Goal: Information Seeking & Learning: Find specific page/section

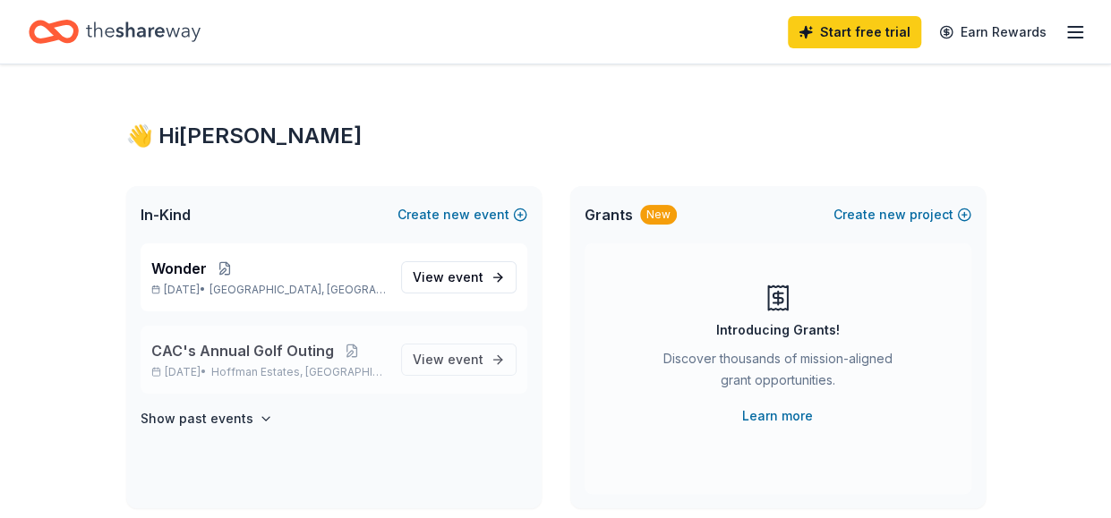
click at [379, 355] on p "CAC's Annual Golf Outing" at bounding box center [268, 350] width 235 height 21
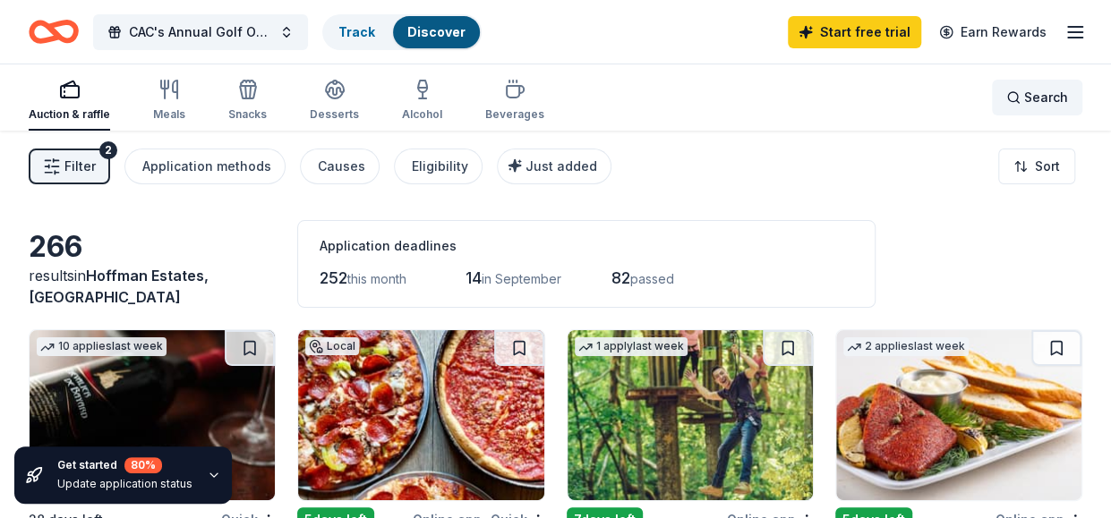
click at [1052, 99] on span "Search" at bounding box center [1046, 97] width 44 height 21
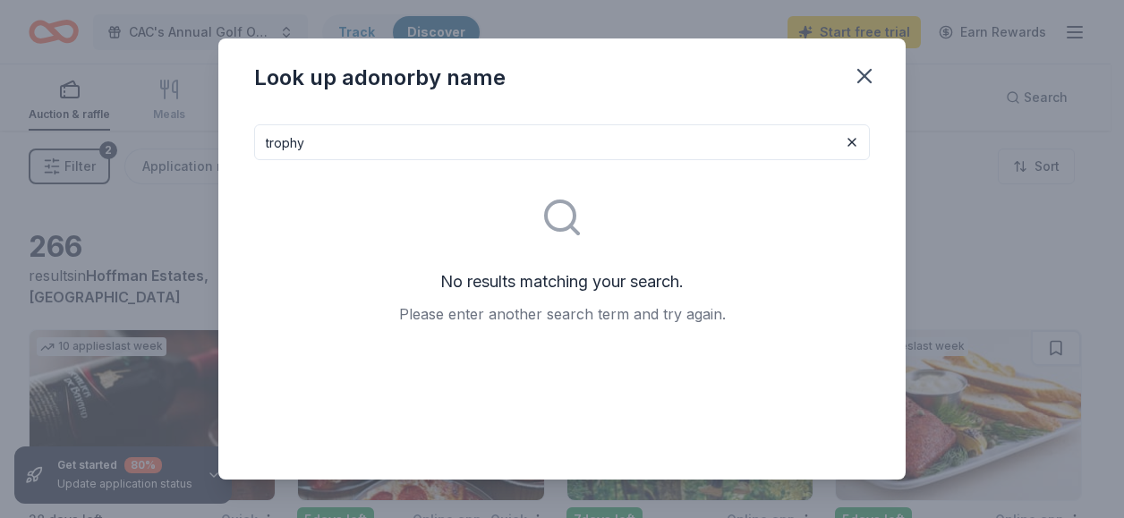
drag, startPoint x: 433, startPoint y: 133, endPoint x: 170, endPoint y: 112, distance: 264.0
click at [185, 117] on div "Look up a donor by name trophy No results matching your search. Please enter an…" at bounding box center [562, 259] width 1124 height 518
type input "award"
click at [869, 82] on icon "button" at bounding box center [864, 76] width 13 height 13
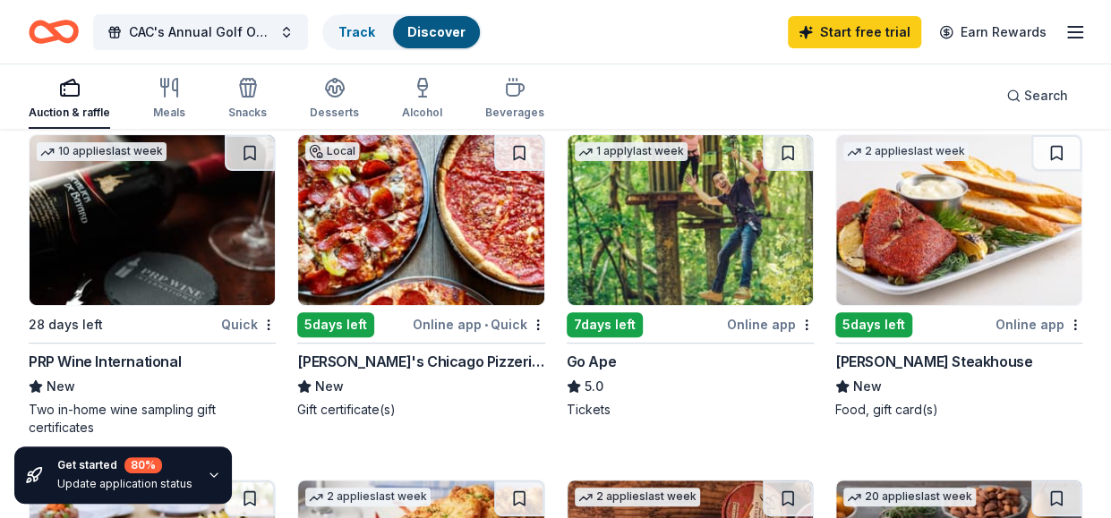
scroll to position [179, 0]
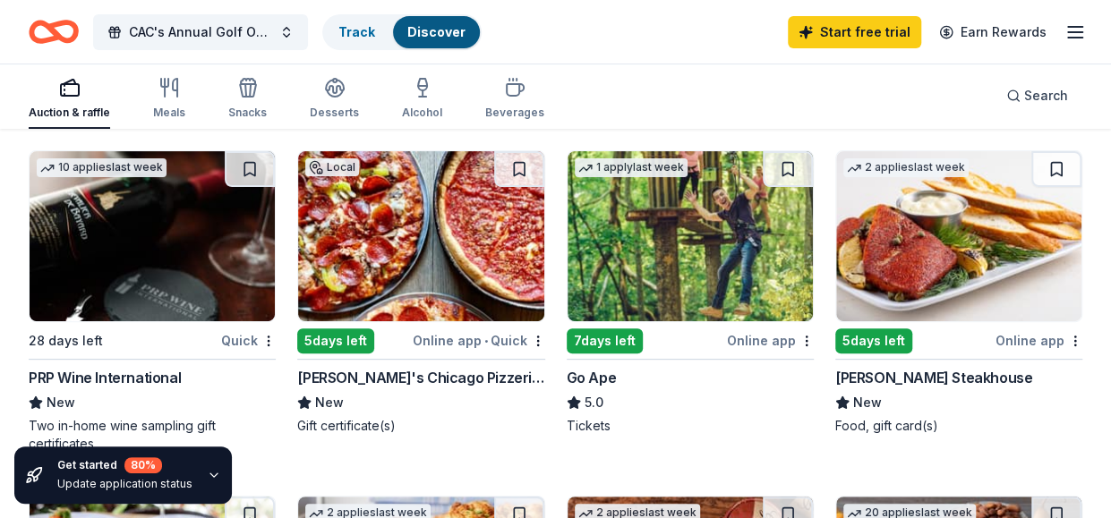
click at [933, 237] on img at bounding box center [958, 236] width 245 height 170
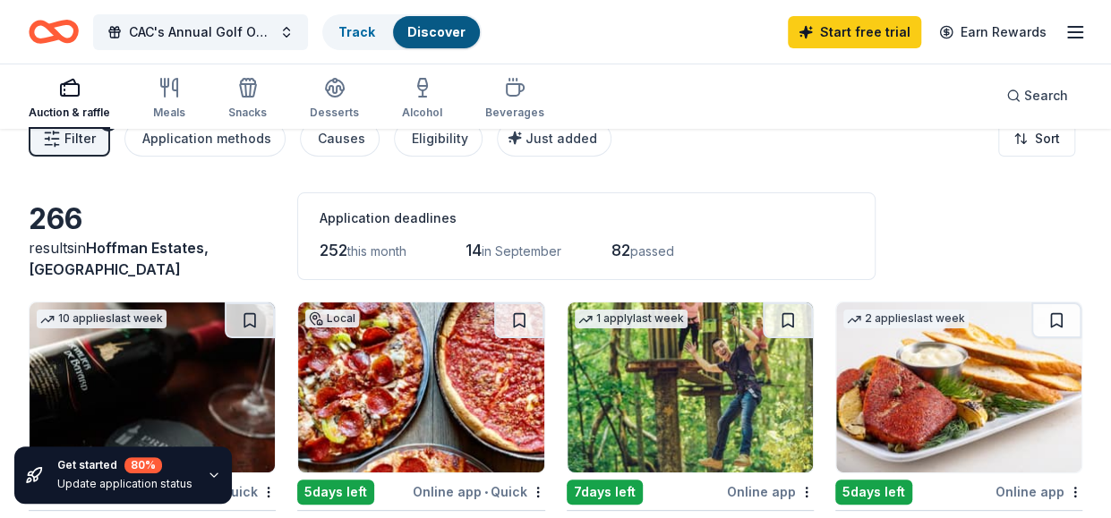
scroll to position [0, 0]
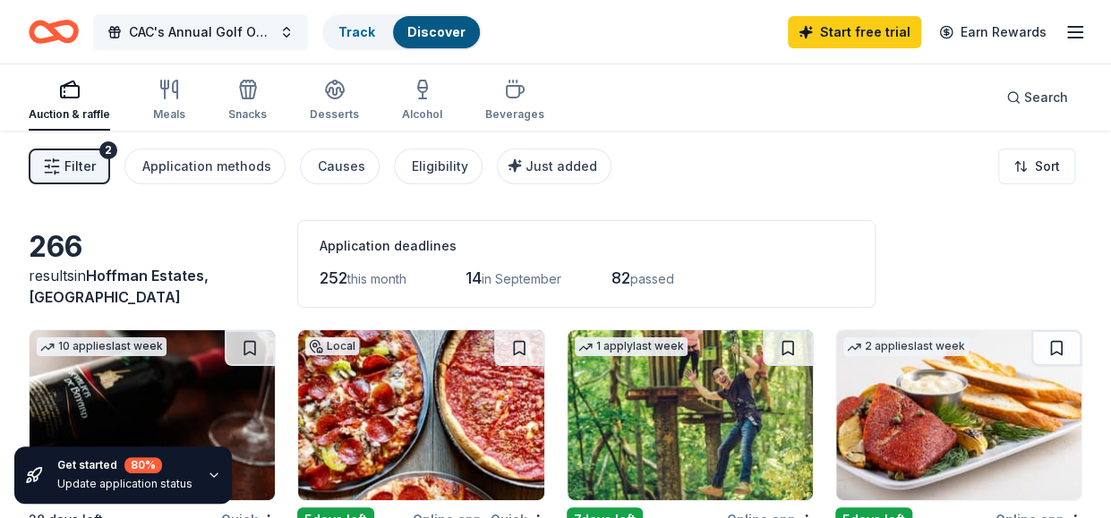
click at [226, 32] on span "CAC's Annual Golf Outing" at bounding box center [200, 31] width 143 height 21
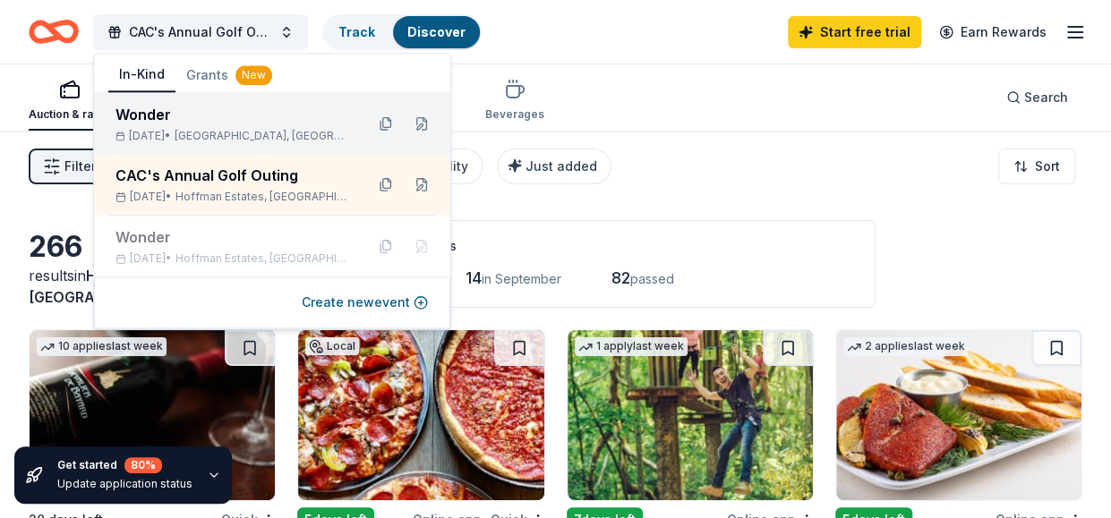
click at [213, 137] on span "Arlington Heights, IL" at bounding box center [262, 136] width 175 height 14
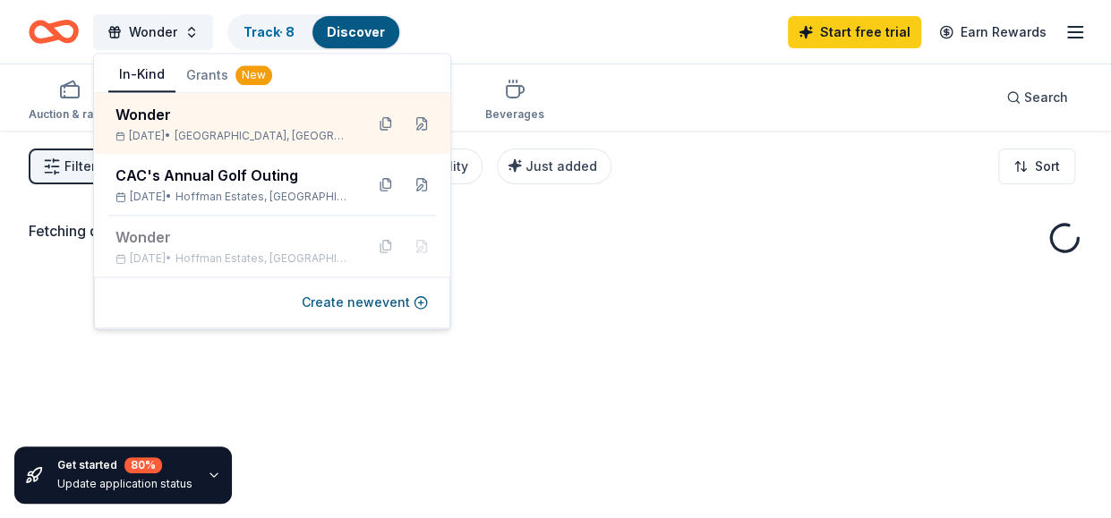
click at [645, 35] on div "Wonder Track · 8 Discover Start free trial Earn Rewards" at bounding box center [555, 32] width 1053 height 42
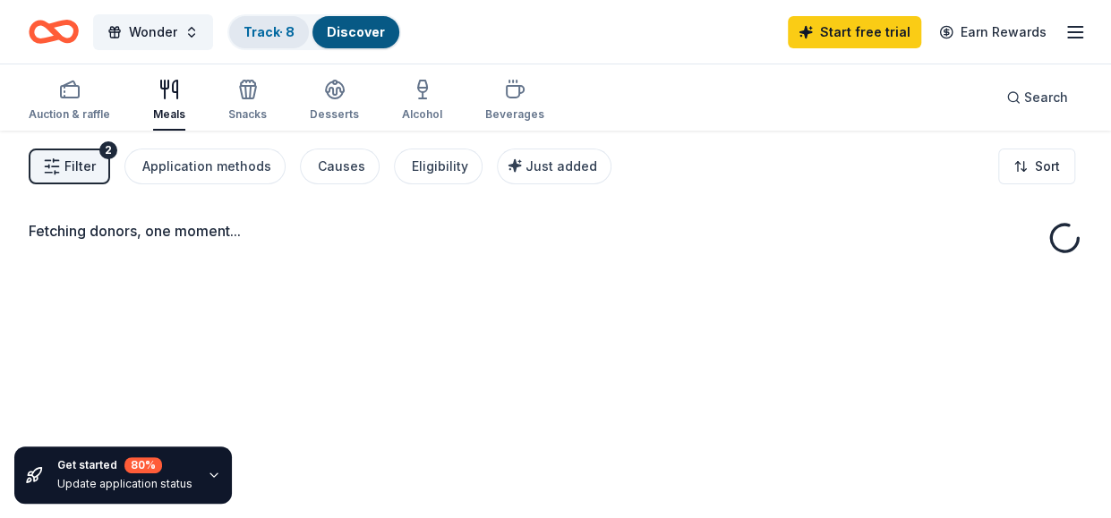
click at [281, 39] on div "Track · 8" at bounding box center [269, 32] width 80 height 32
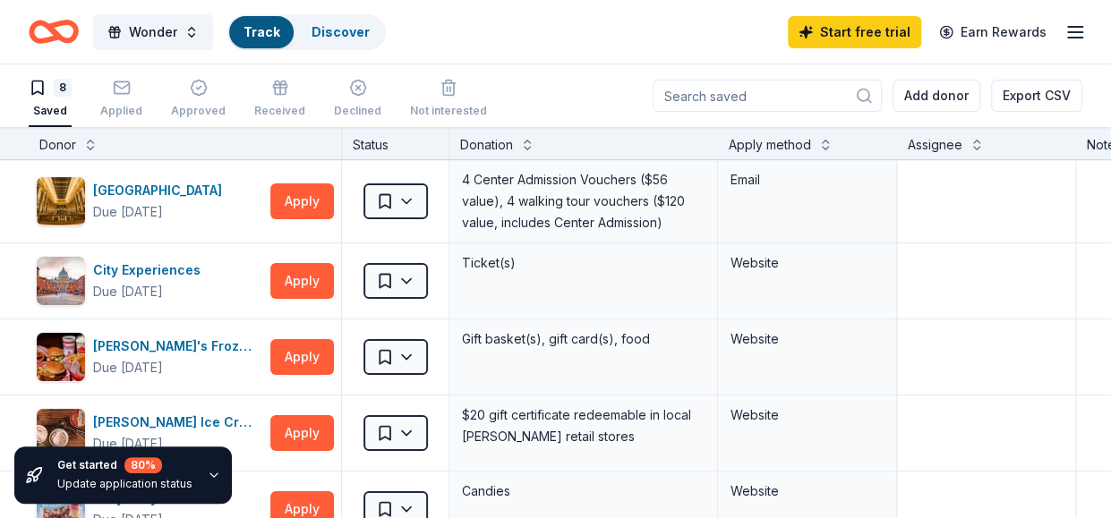
click at [281, 19] on div "Track" at bounding box center [261, 32] width 64 height 32
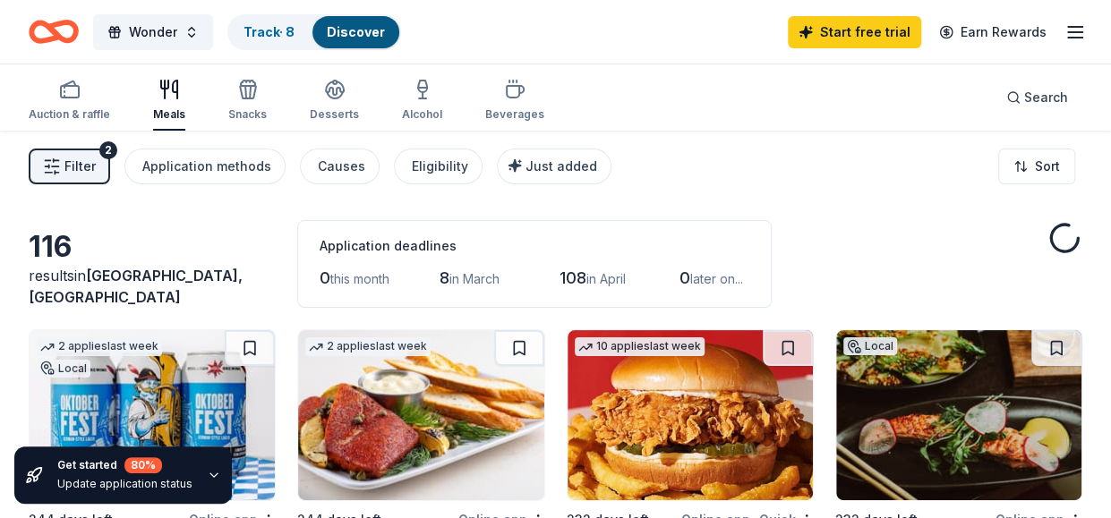
click at [340, 36] on link "Discover" at bounding box center [356, 31] width 58 height 15
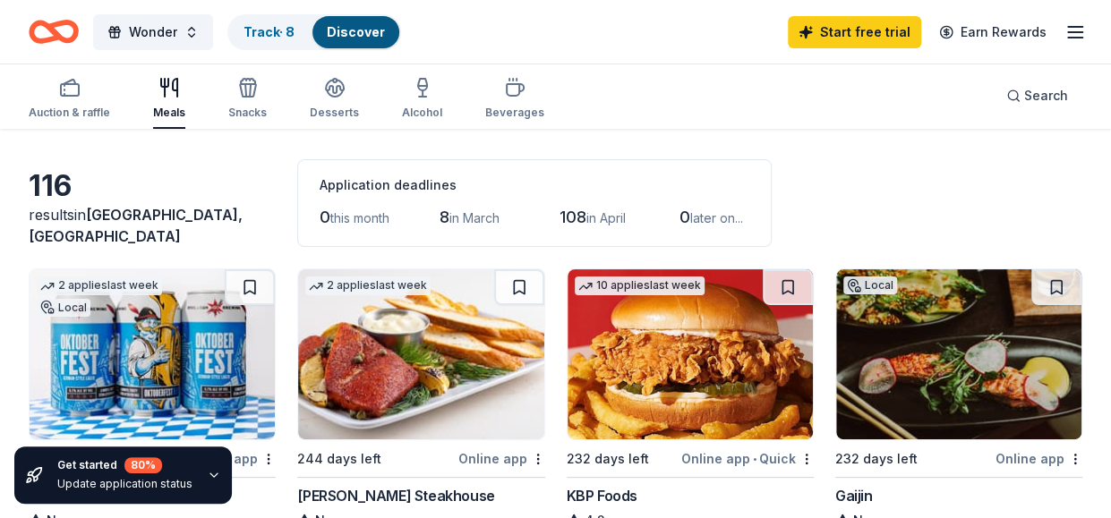
scroll to position [165, 0]
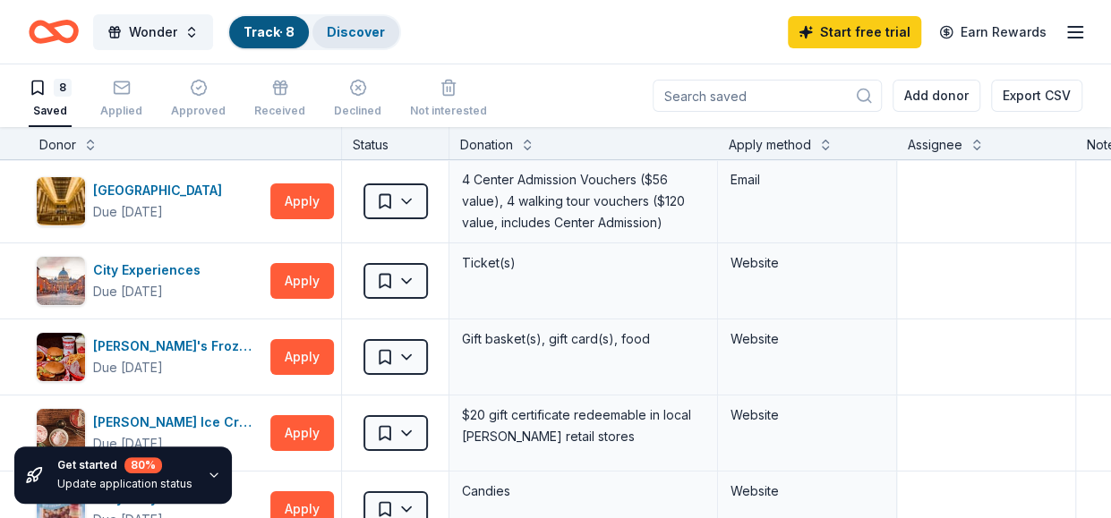
click at [340, 24] on link "Discover" at bounding box center [356, 31] width 58 height 15
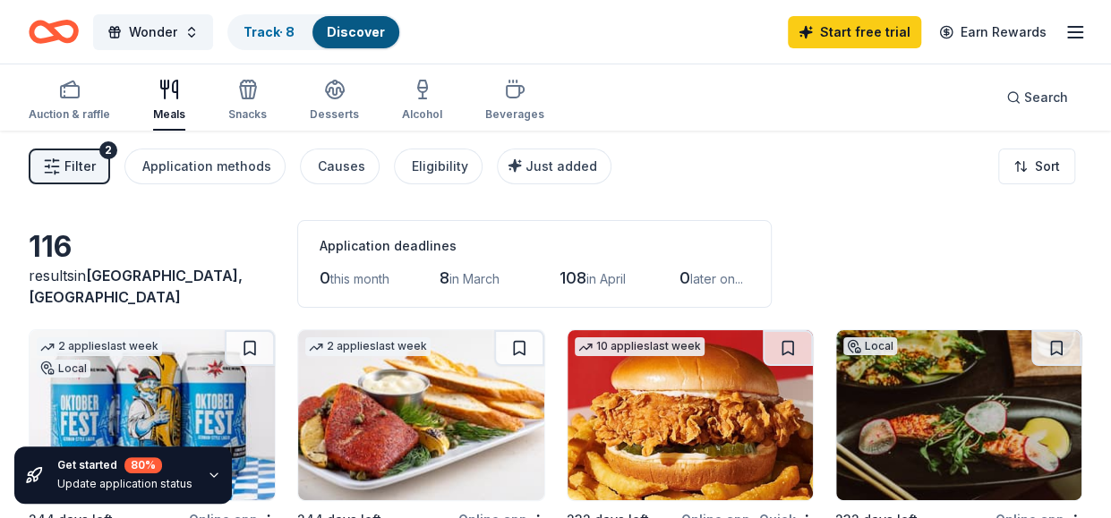
click at [773, 153] on div "Filter 2 Application methods Causes Eligibility Just added Sort" at bounding box center [555, 167] width 1111 height 72
click at [1036, 106] on span "Search" at bounding box center [1046, 97] width 44 height 21
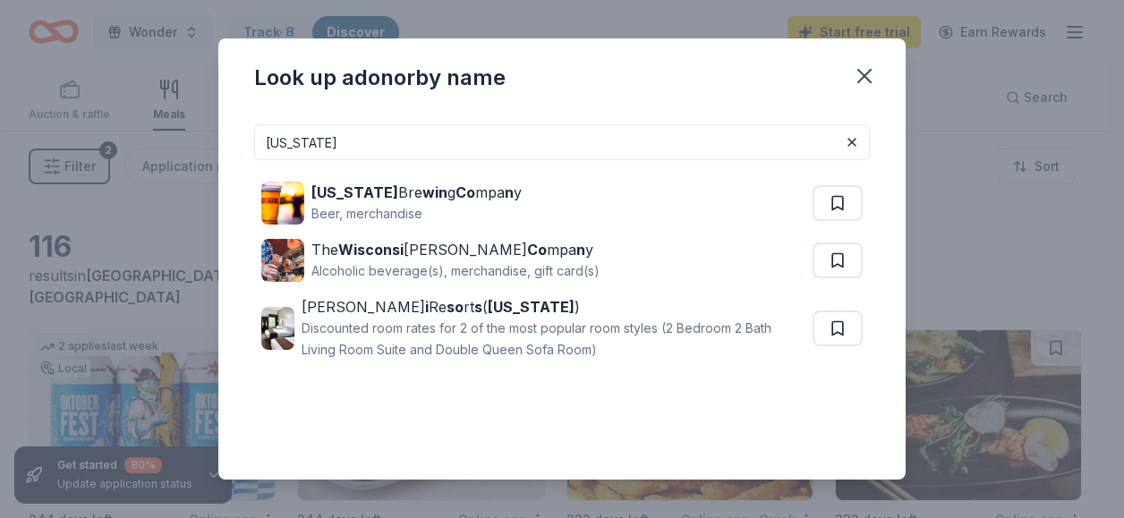
drag, startPoint x: 356, startPoint y: 144, endPoint x: 214, endPoint y: 132, distance: 142.8
click at [214, 132] on div "Look up a donor by name wisconsin Wisconsin Bre win g Co mpa n y Beer, merchand…" at bounding box center [562, 259] width 1124 height 518
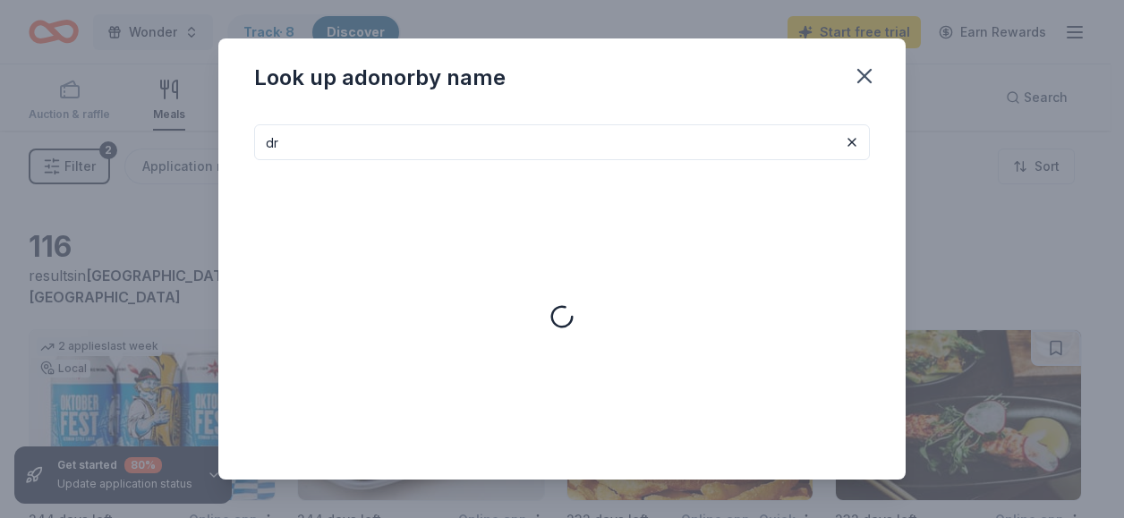
type input "d"
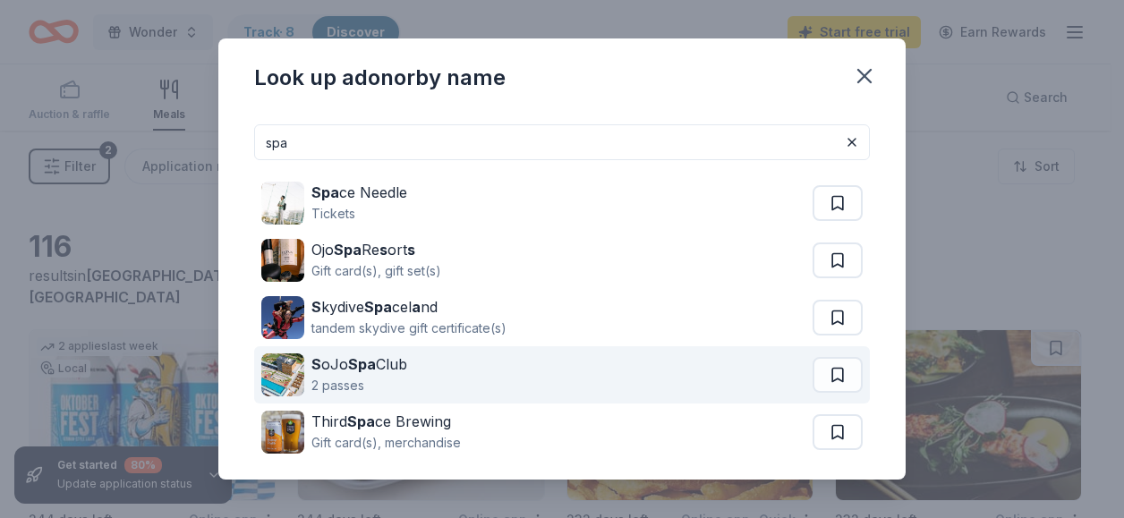
click at [367, 369] on strong "Spa" at bounding box center [362, 364] width 28 height 18
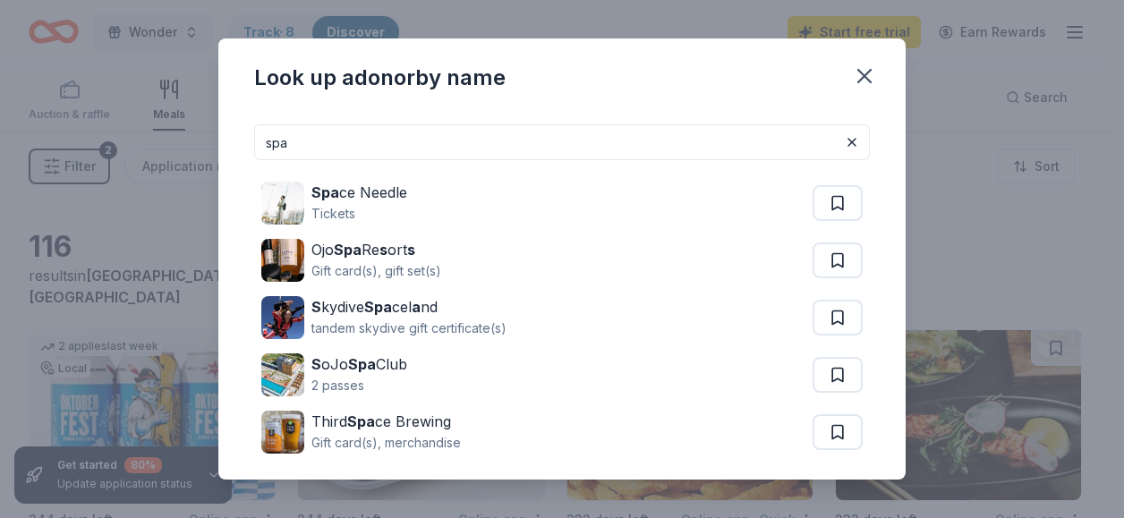
drag, startPoint x: 340, startPoint y: 146, endPoint x: 145, endPoint y: 121, distance: 196.7
click at [146, 121] on div "Look up a donor by name spa Spa ce Needle Tickets Ojo Spa Re s ort s Gift card(…" at bounding box center [562, 259] width 1124 height 518
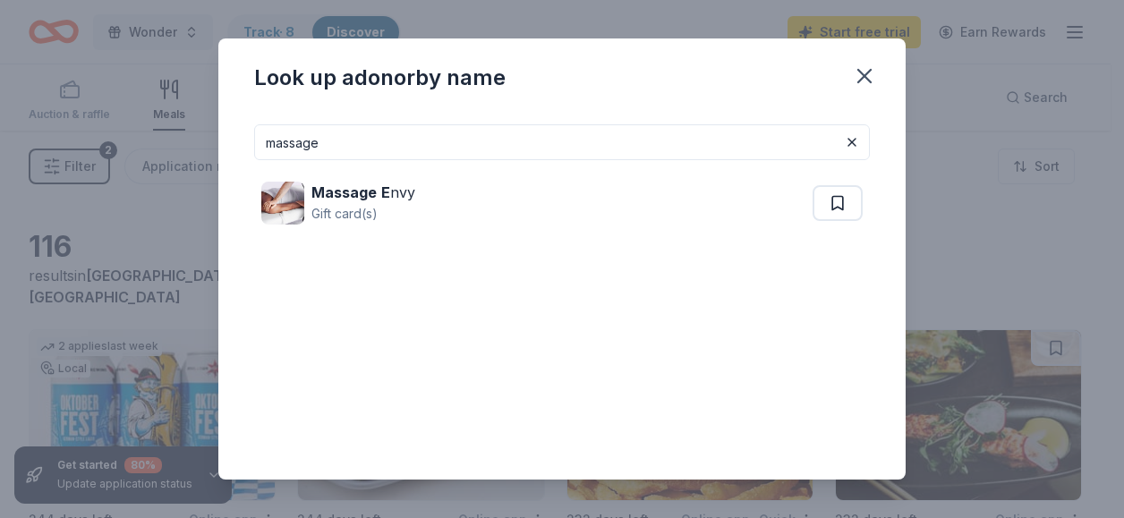
drag, startPoint x: 320, startPoint y: 146, endPoint x: 233, endPoint y: 133, distance: 88.6
click at [233, 133] on div "massage Massage E nvy Gift card(s)" at bounding box center [561, 294] width 687 height 369
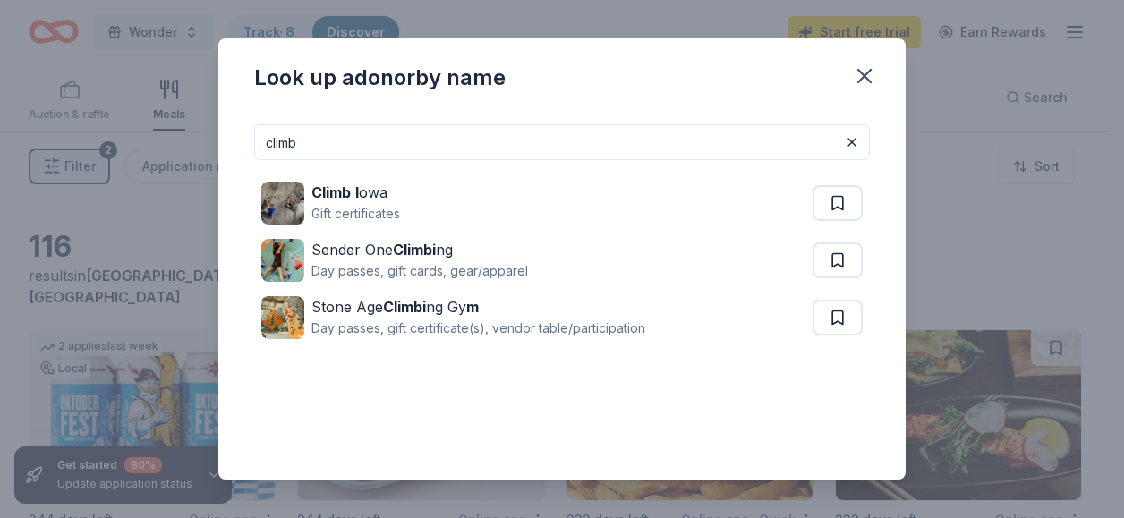
drag, startPoint x: 326, startPoint y: 133, endPoint x: 258, endPoint y: 126, distance: 68.4
click at [258, 126] on input "climb" at bounding box center [562, 142] width 616 height 36
click at [403, 149] on input "climb" at bounding box center [562, 142] width 616 height 36
drag, startPoint x: 324, startPoint y: 144, endPoint x: 204, endPoint y: 146, distance: 119.9
click at [204, 146] on div "Look up a donor by name climb Climb I owa Gift certificates Sender One Climbi n…" at bounding box center [562, 259] width 1124 height 518
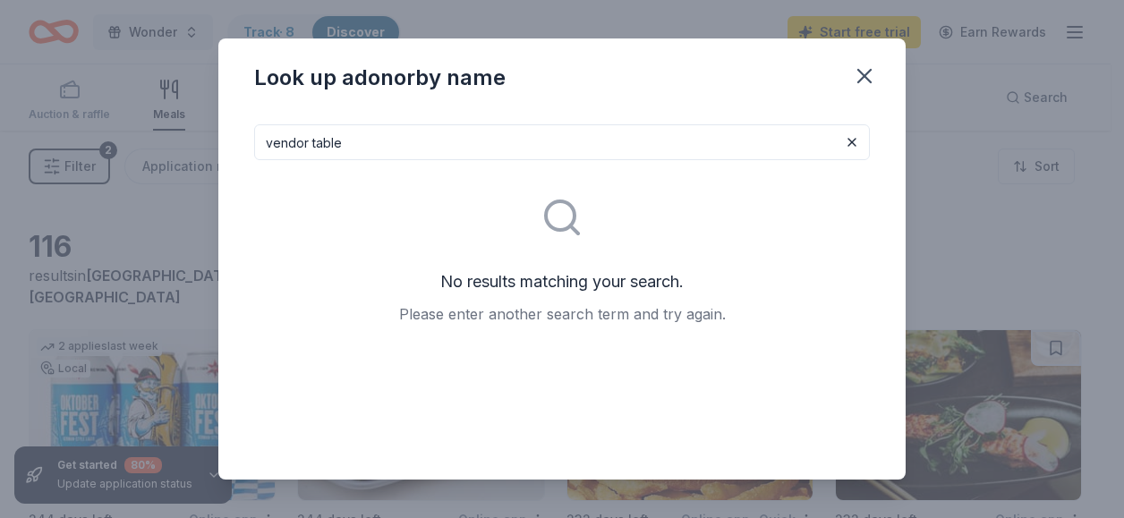
drag, startPoint x: 379, startPoint y: 128, endPoint x: 369, endPoint y: 129, distance: 9.9
click at [369, 129] on input "vendor table" at bounding box center [562, 142] width 616 height 36
drag, startPoint x: 351, startPoint y: 157, endPoint x: 245, endPoint y: 144, distance: 106.4
click at [245, 144] on div "vendor table No results matching your search. Please enter another search term …" at bounding box center [561, 294] width 687 height 369
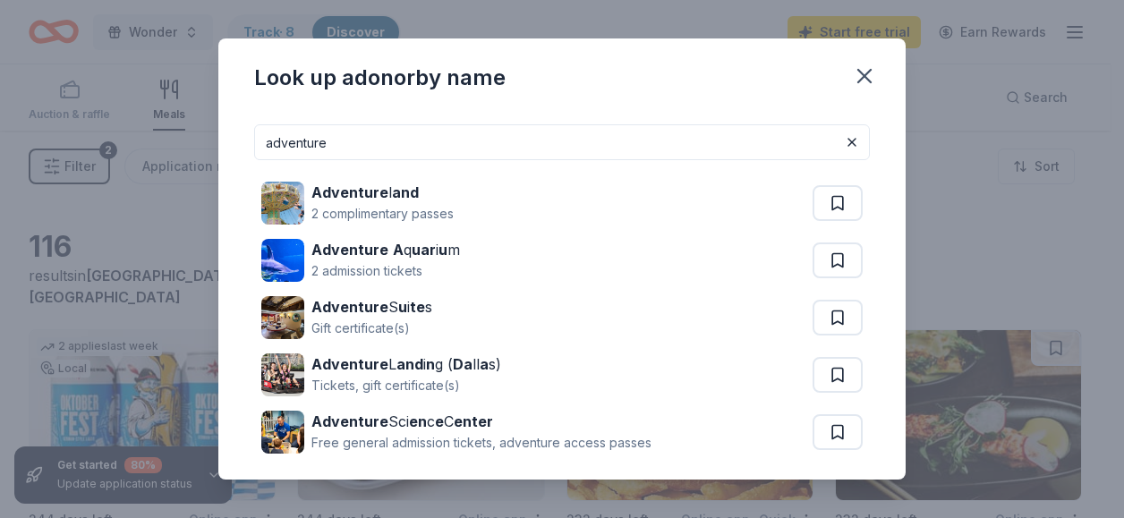
drag, startPoint x: 301, startPoint y: 149, endPoint x: 224, endPoint y: 141, distance: 77.5
click at [227, 141] on div "adventure Adventure l and 2 complimentary passes Adventure A q uar i u m 2 admi…" at bounding box center [561, 294] width 687 height 369
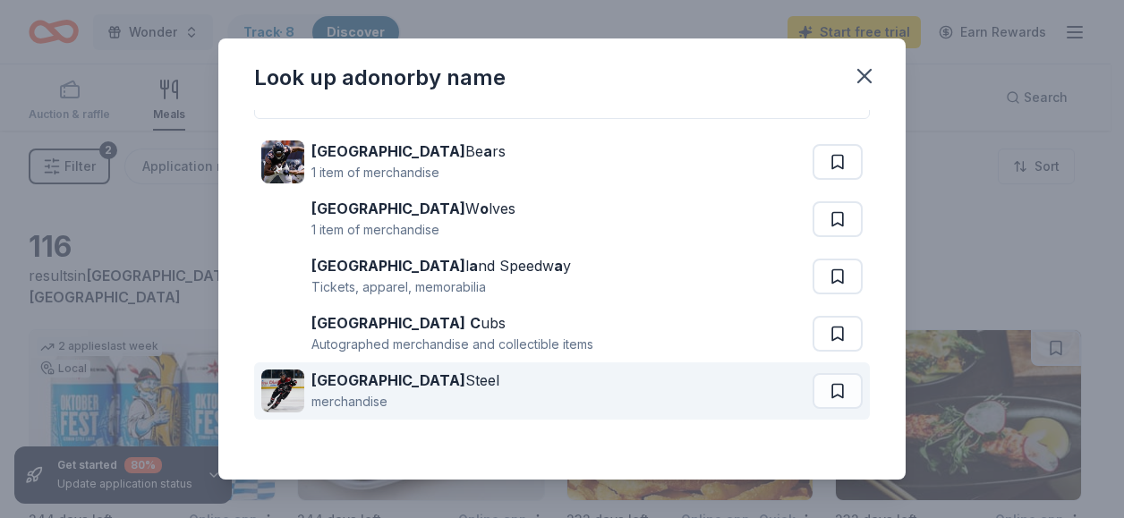
scroll to position [74, 0]
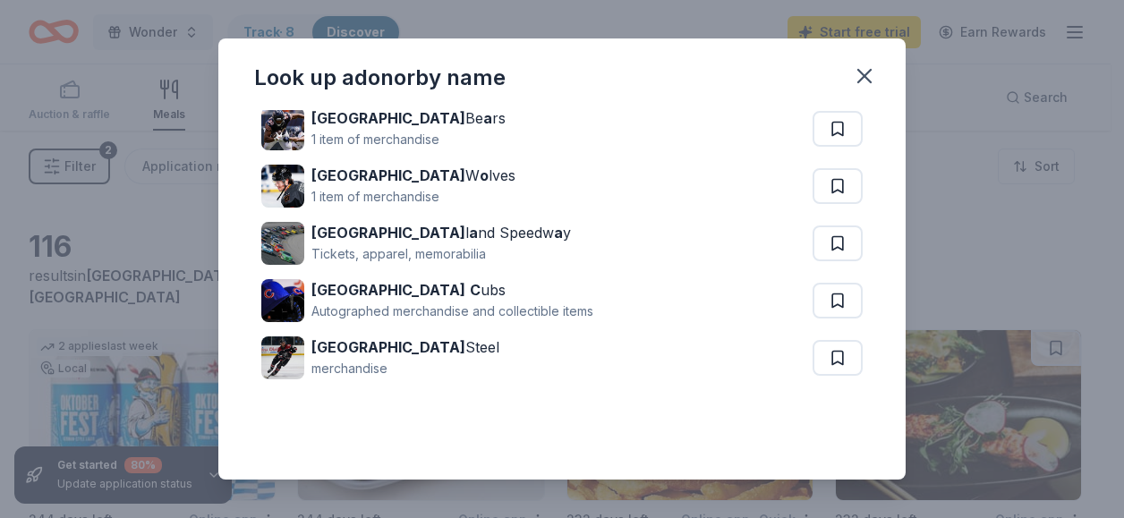
type input "chicago"
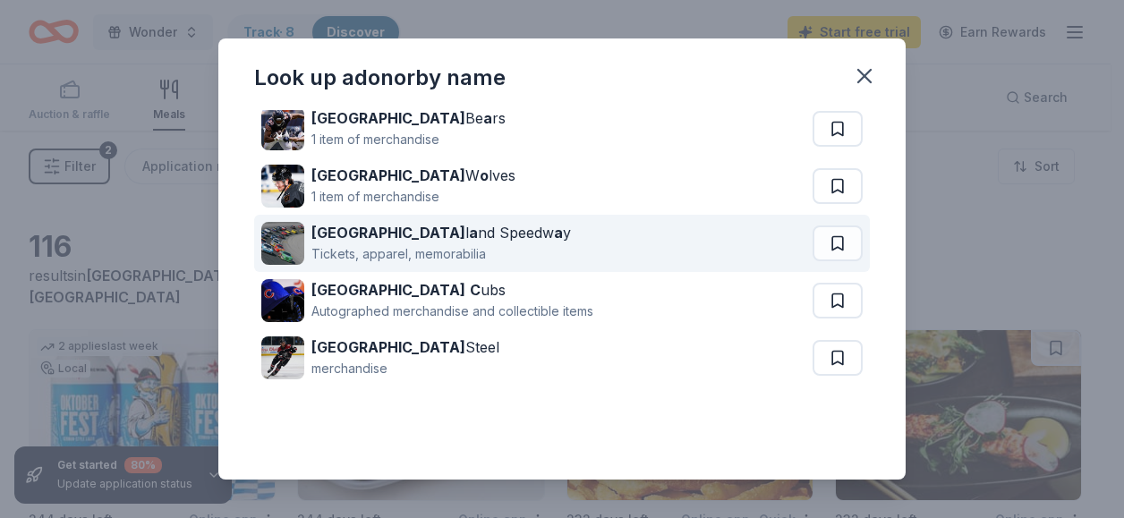
click at [422, 253] on div "Tickets, apparel, memorabilia" at bounding box center [441, 253] width 260 height 21
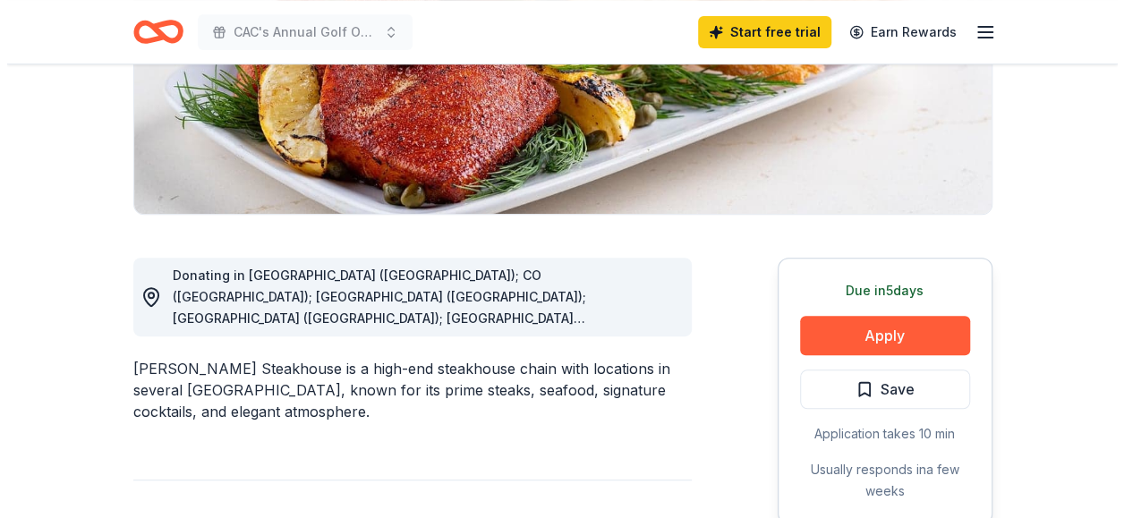
scroll to position [358, 0]
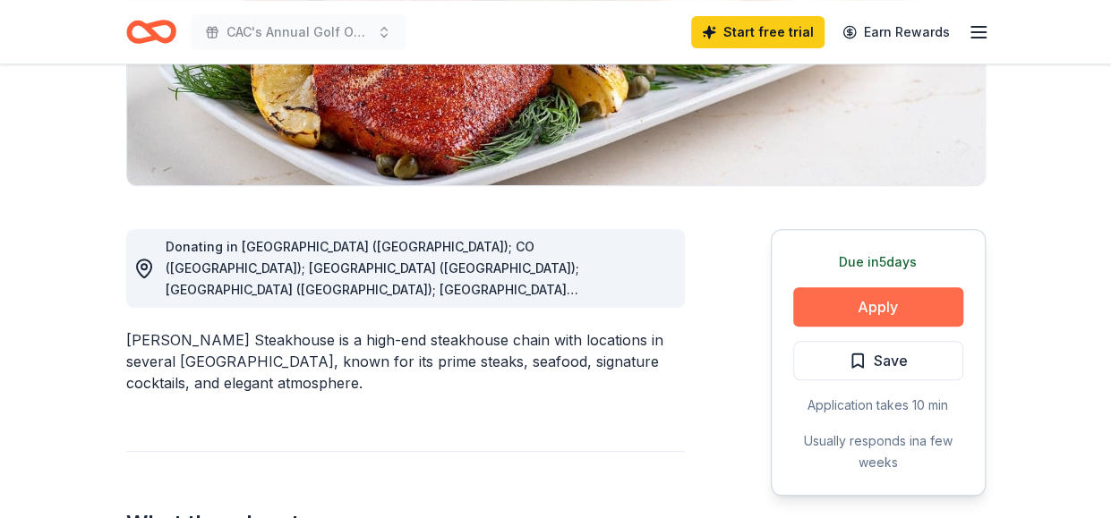
click at [910, 309] on button "Apply" at bounding box center [878, 306] width 170 height 39
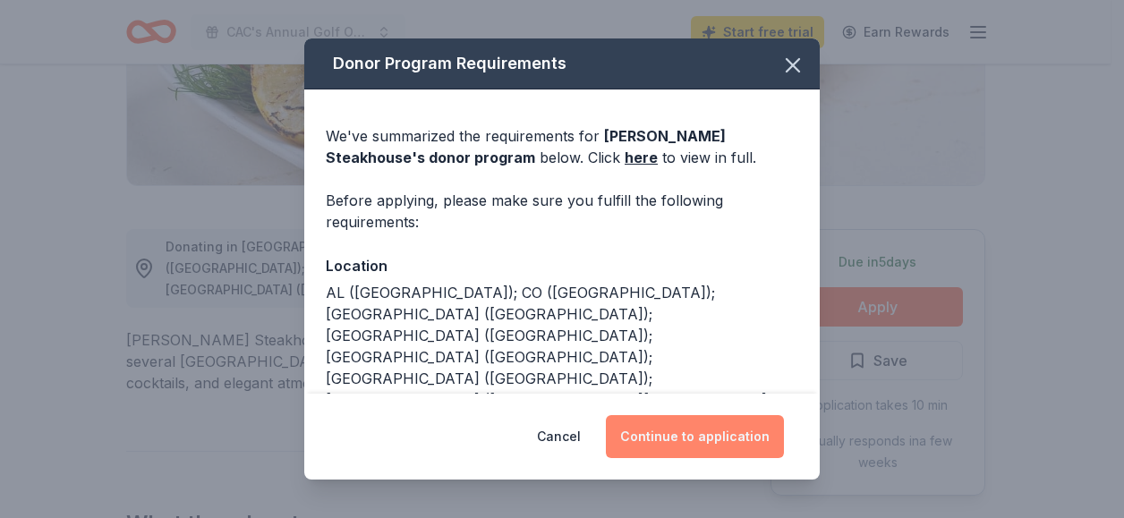
click at [693, 439] on button "Continue to application" at bounding box center [695, 436] width 178 height 43
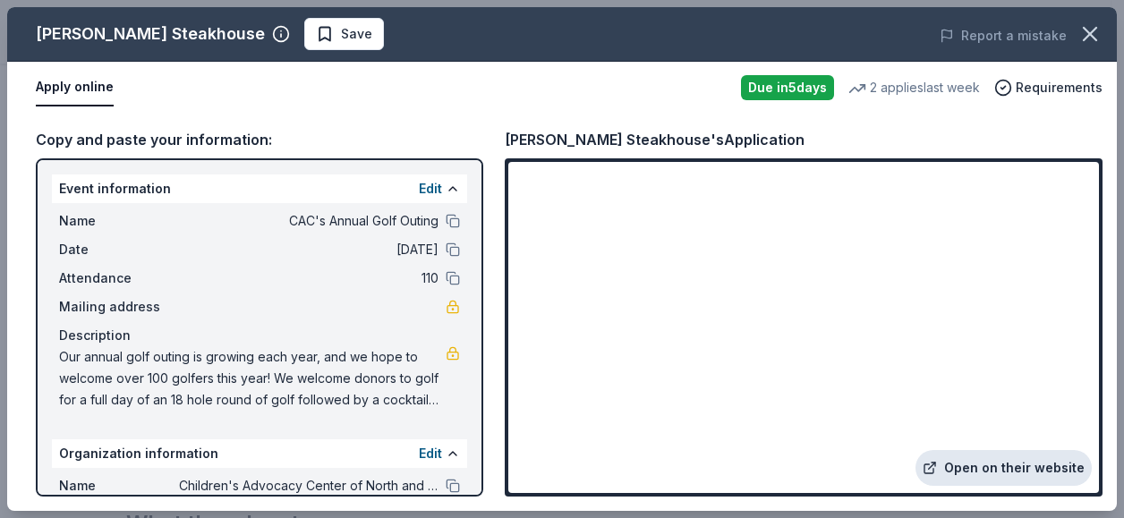
click at [981, 465] on link "Open on their website" at bounding box center [1004, 468] width 176 height 36
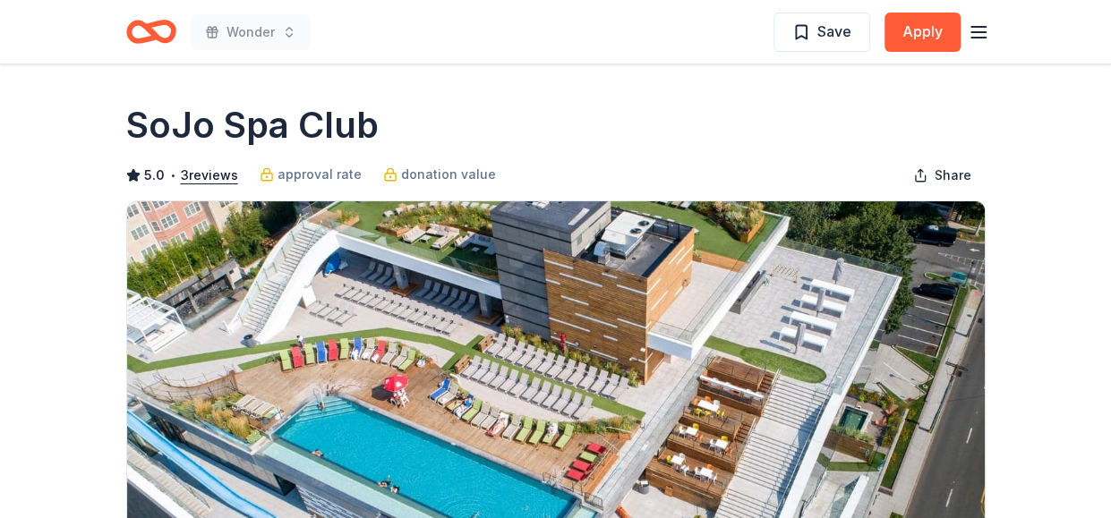
click at [156, 33] on icon "Home" at bounding box center [143, 31] width 28 height 18
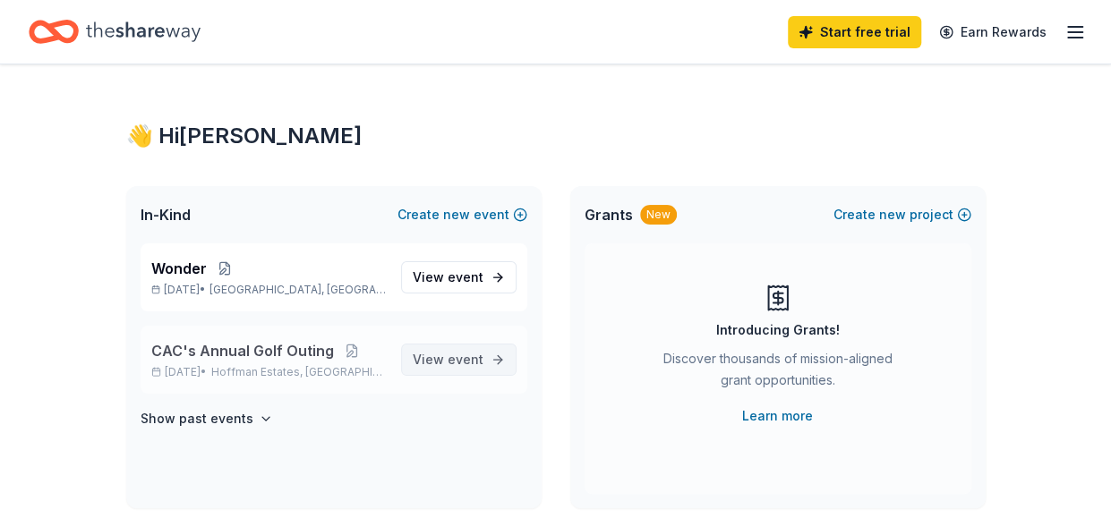
click at [455, 345] on link "View event" at bounding box center [458, 360] width 115 height 32
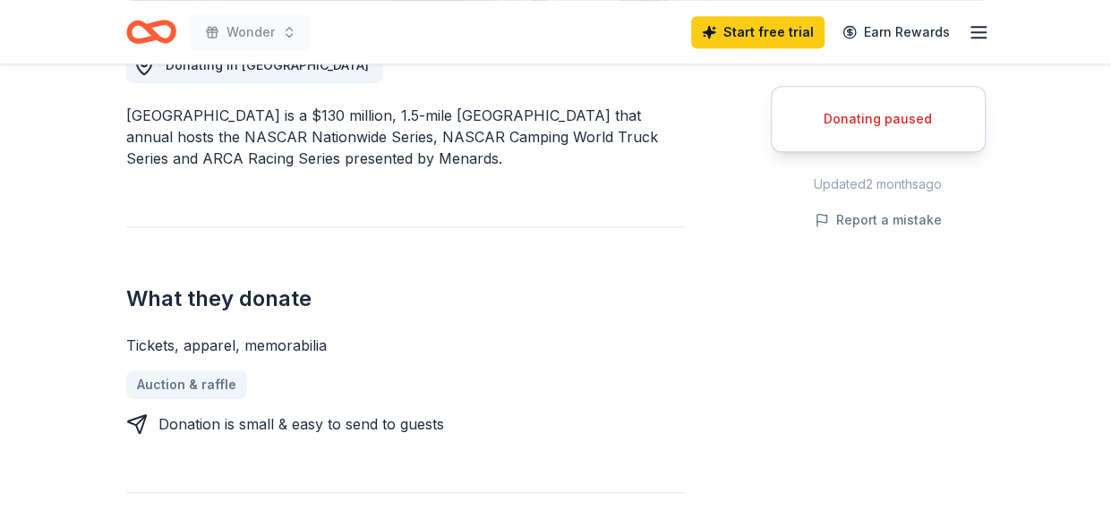
scroll to position [537, 0]
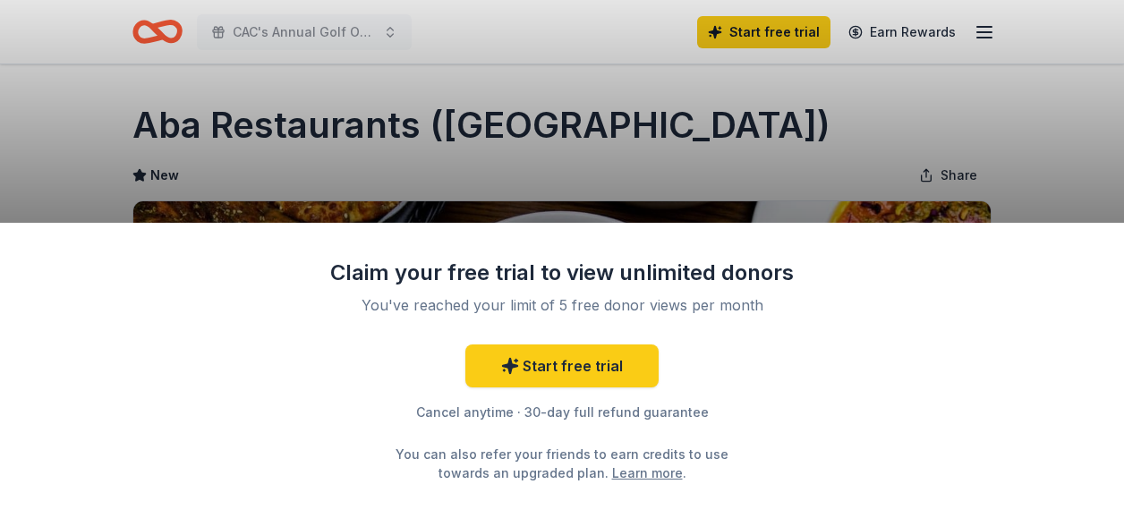
click at [725, 77] on div "Claim your free trial to view unlimited donors You've reached your limit of 5 f…" at bounding box center [562, 259] width 1124 height 518
